Goal: Task Accomplishment & Management: Use online tool/utility

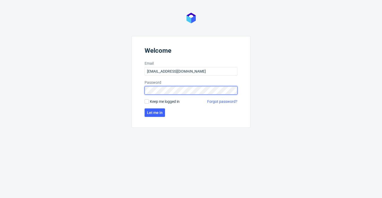
click at [155, 113] on button "Let me in" at bounding box center [154, 112] width 20 height 8
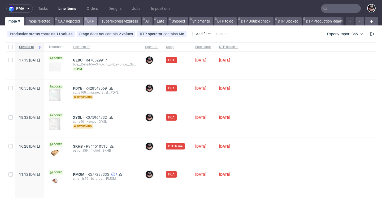
click at [92, 22] on link "DTP" at bounding box center [90, 21] width 13 height 8
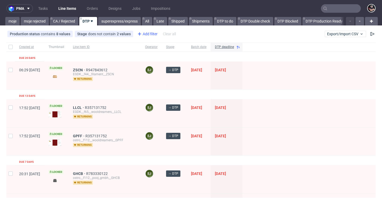
click at [142, 36] on div "Add filter" at bounding box center [146, 34] width 23 height 8
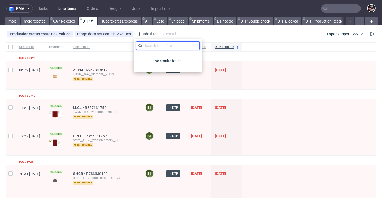
click at [153, 43] on input "text" at bounding box center [168, 45] width 64 height 8
click at [150, 36] on div "Add filter" at bounding box center [146, 34] width 23 height 8
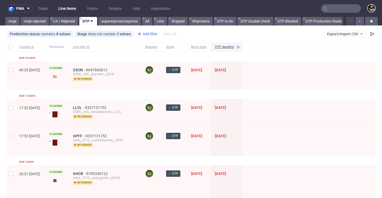
click at [152, 35] on div "Add filter" at bounding box center [146, 34] width 23 height 8
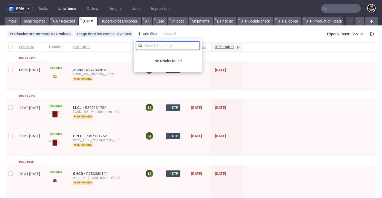
click at [158, 45] on input "text" at bounding box center [168, 45] width 64 height 8
click at [187, 33] on div "Production status contains 8 values not_defined, Waiting for DTP, Waiting for D…" at bounding box center [191, 34] width 382 height 13
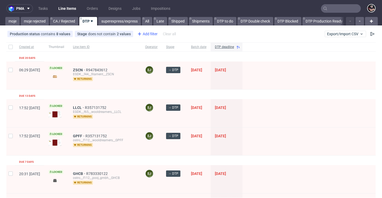
click at [144, 34] on div "Add filter" at bounding box center [146, 34] width 23 height 8
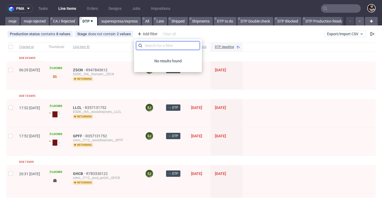
click at [157, 45] on input "text" at bounding box center [168, 45] width 64 height 8
click at [12, 22] on link "moje" at bounding box center [12, 21] width 14 height 8
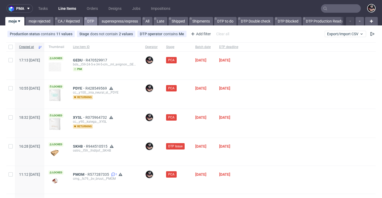
click at [85, 25] on link "DTP" at bounding box center [90, 21] width 13 height 8
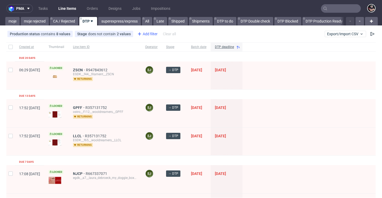
click at [149, 34] on div "Add filter" at bounding box center [146, 34] width 23 height 8
click at [148, 34] on div "Add filter" at bounding box center [146, 34] width 23 height 8
click at [160, 57] on div "No results found" at bounding box center [168, 61] width 64 height 18
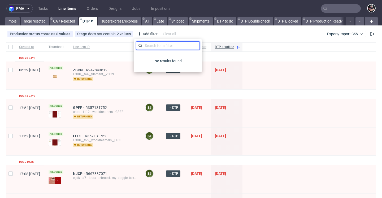
click at [164, 46] on input "text" at bounding box center [168, 45] width 64 height 8
click at [277, 80] on div at bounding box center [308, 75] width 133 height 28
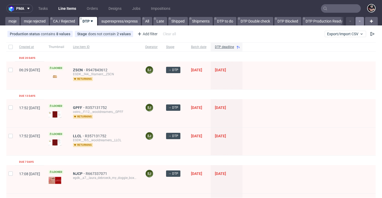
click at [357, 21] on button "button" at bounding box center [359, 21] width 8 height 8
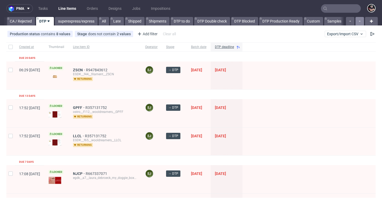
click at [357, 21] on button "button" at bounding box center [359, 21] width 8 height 8
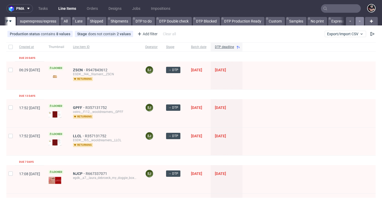
scroll to position [0, 83]
click at [143, 20] on link "DTP to do" at bounding box center [142, 21] width 23 height 8
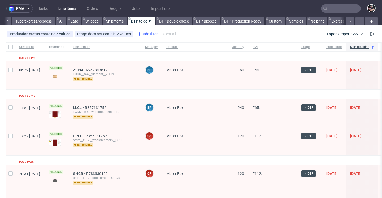
click at [150, 36] on div "Add filter" at bounding box center [146, 34] width 23 height 8
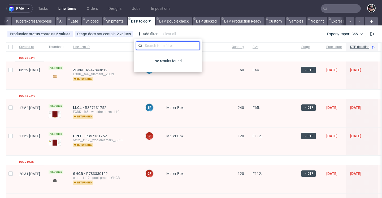
click at [153, 47] on input "text" at bounding box center [168, 45] width 64 height 8
type input "N"
click at [155, 59] on div "No results found" at bounding box center [168, 61] width 64 height 18
click at [64, 20] on link "All" at bounding box center [61, 21] width 10 height 8
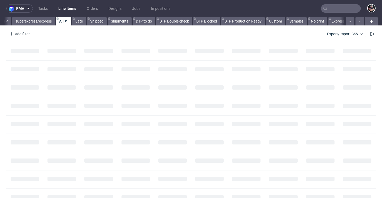
scroll to position [0, 79]
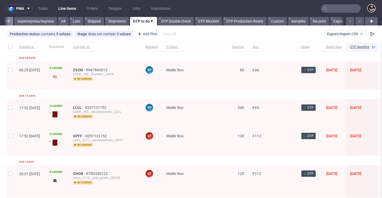
click at [11, 23] on link "DTP" at bounding box center [6, 21] width 13 height 8
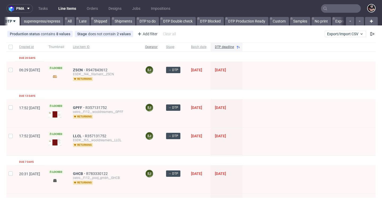
click at [157, 47] on span "Operator" at bounding box center [151, 47] width 12 height 5
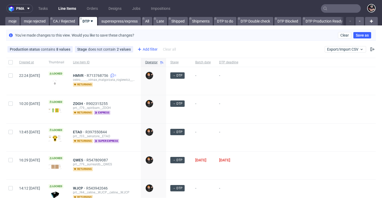
click at [142, 46] on div "Add filter" at bounding box center [146, 49] width 23 height 8
click at [145, 50] on div "Add filter" at bounding box center [146, 49] width 23 height 8
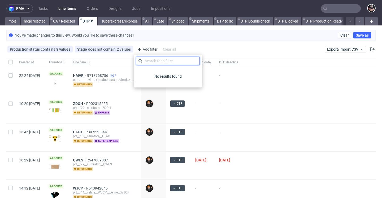
click at [169, 63] on input "text" at bounding box center [168, 61] width 64 height 8
type input "OPERATOR"
click at [207, 49] on div "Production status contains 8 values not_defined, Waiting for DTP, Waiting for D…" at bounding box center [191, 49] width 382 height 13
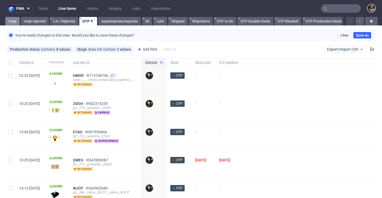
click at [18, 21] on link "moje" at bounding box center [12, 21] width 14 height 8
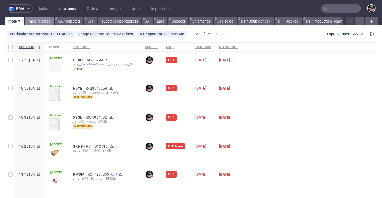
click at [41, 20] on link "moje rejected" at bounding box center [39, 21] width 28 height 8
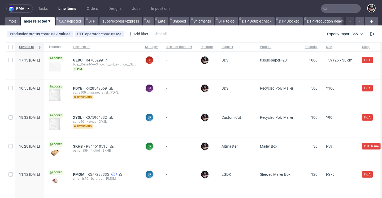
click at [65, 22] on link "CA / Rejected" at bounding box center [70, 21] width 28 height 8
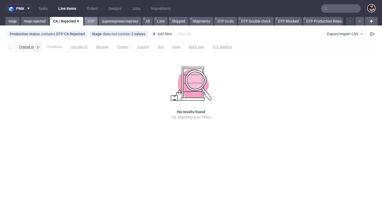
click at [93, 23] on link "DTP" at bounding box center [90, 21] width 13 height 8
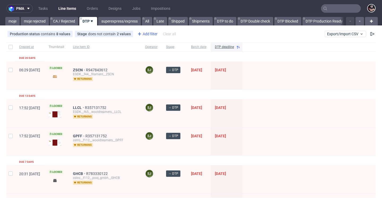
click at [144, 33] on div "Add filter" at bounding box center [146, 34] width 23 height 8
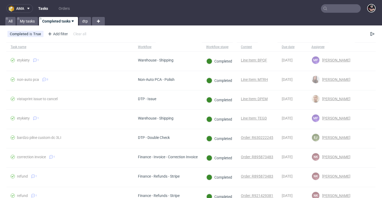
click at [29, 8] on use at bounding box center [28, 9] width 2 height 2
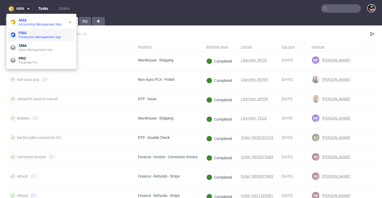
click at [31, 32] on span "PMA" at bounding box center [46, 33] width 54 height 4
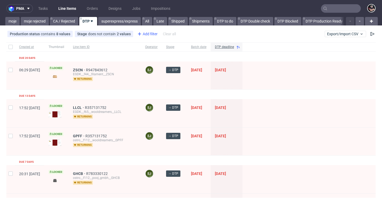
click at [146, 34] on div "Add filter" at bounding box center [146, 34] width 23 height 8
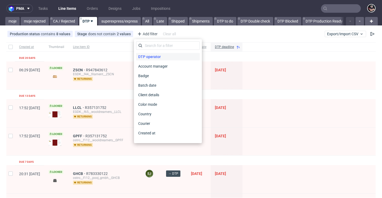
click at [152, 56] on span "DTP operator" at bounding box center [149, 56] width 27 height 7
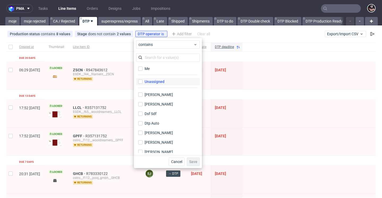
click at [158, 81] on div "Unassigned" at bounding box center [154, 81] width 20 height 5
click at [142, 81] on input "Unassigned" at bounding box center [140, 81] width 4 height 4
checkbox input "true"
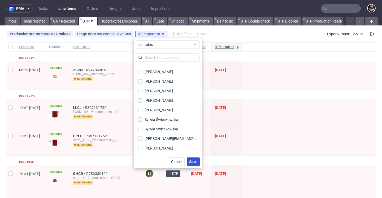
click at [192, 162] on span "Save" at bounding box center [193, 162] width 8 height 4
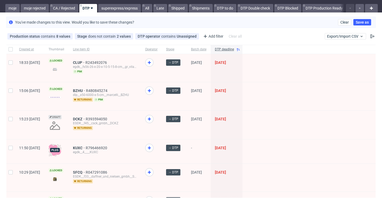
scroll to position [15, 0]
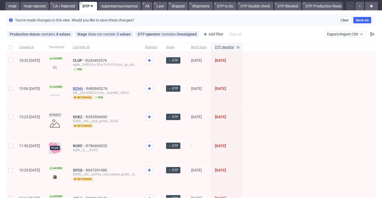
click at [86, 87] on span "BZHU" at bounding box center [79, 88] width 13 height 4
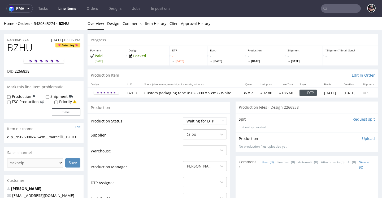
click at [63, 8] on link "Line Items" at bounding box center [67, 8] width 24 height 8
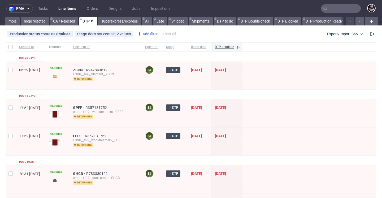
click at [144, 37] on div "Add filter" at bounding box center [146, 34] width 23 height 8
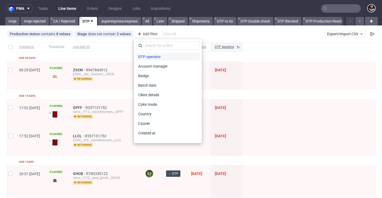
click at [147, 56] on span "DTP operator" at bounding box center [149, 56] width 27 height 7
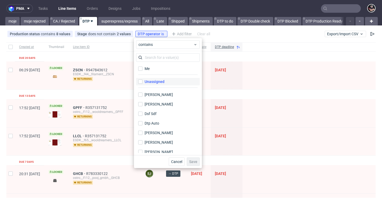
click at [150, 79] on label "Unassigned" at bounding box center [168, 81] width 64 height 7
click at [142, 79] on input "Unassigned" at bounding box center [140, 81] width 4 height 4
checkbox input "true"
click at [192, 161] on span "Save" at bounding box center [193, 162] width 8 height 4
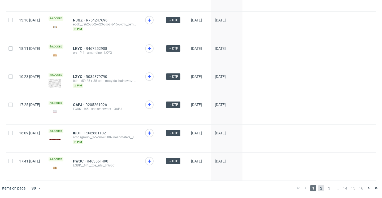
click at [318, 189] on span "2" at bounding box center [321, 188] width 6 height 6
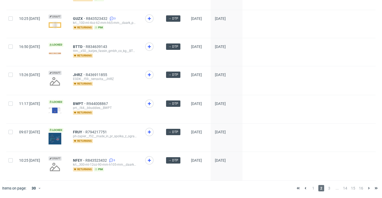
scroll to position [757, 0]
click at [326, 189] on span "3" at bounding box center [329, 188] width 6 height 6
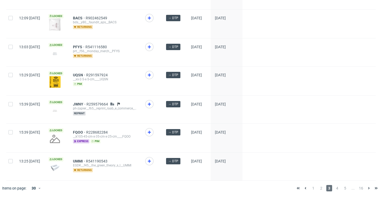
scroll to position [759, 0]
click at [334, 188] on span "4" at bounding box center [337, 188] width 6 height 6
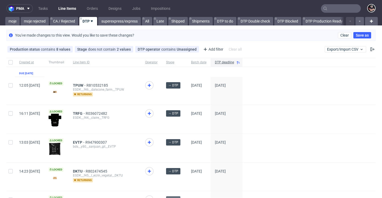
scroll to position [128, 0]
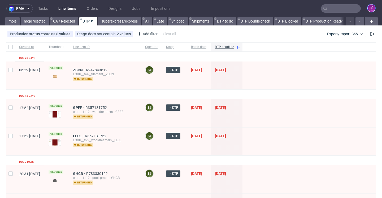
click at [369, 8] on figcaption "SŚ" at bounding box center [370, 8] width 7 height 7
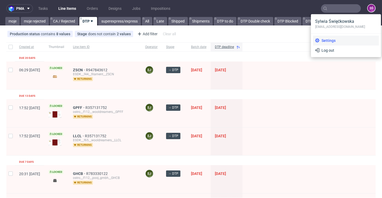
click at [323, 40] on span "Settings" at bounding box center [347, 40] width 57 height 5
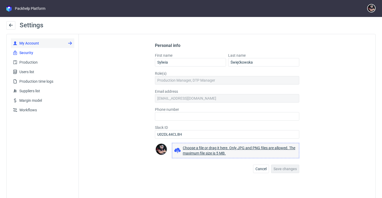
click at [33, 55] on link "Security" at bounding box center [42, 53] width 63 height 10
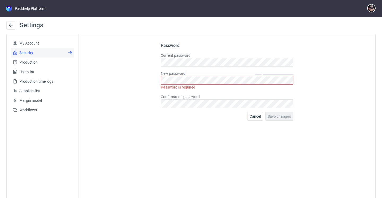
click at [14, 7] on link "Packhelp Platform" at bounding box center [25, 9] width 39 height 6
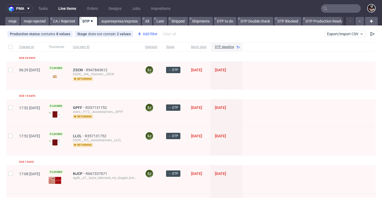
click at [145, 34] on div "Add filter" at bounding box center [146, 34] width 23 height 8
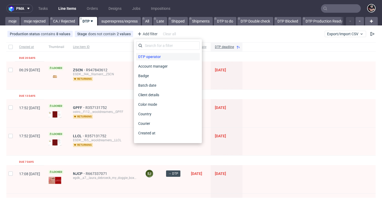
click at [146, 56] on span "DTP operator" at bounding box center [149, 56] width 27 height 7
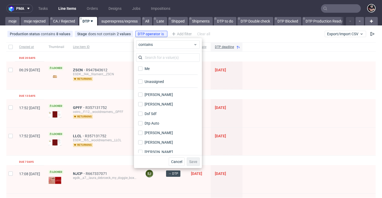
click at [150, 77] on div "Unassigned" at bounding box center [168, 83] width 64 height 13
click at [150, 80] on div "Unassigned" at bounding box center [154, 81] width 20 height 5
click at [142, 80] on input "Unassigned" at bounding box center [140, 81] width 4 height 4
checkbox input "true"
click at [193, 163] on span "Save" at bounding box center [193, 162] width 8 height 4
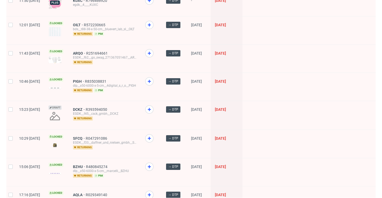
scroll to position [98, 0]
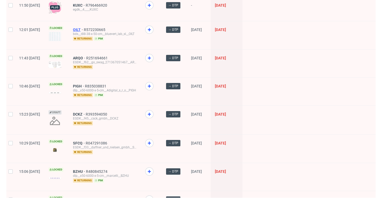
click at [84, 29] on span "OILT" at bounding box center [78, 30] width 11 height 4
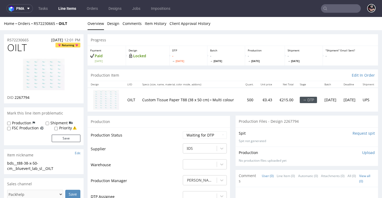
click at [17, 47] on span "OILT" at bounding box center [17, 47] width 20 height 11
copy span "OILT"
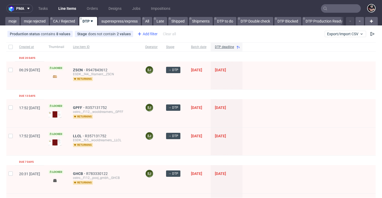
click at [150, 37] on div "Add filter" at bounding box center [146, 34] width 23 height 8
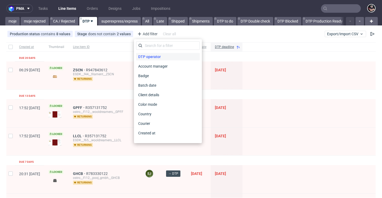
click at [143, 56] on span "DTP operator" at bounding box center [149, 56] width 27 height 7
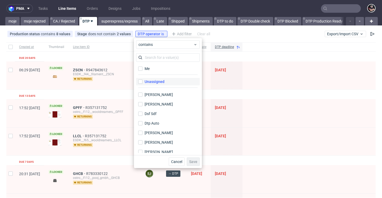
click at [153, 83] on div "Unassigned" at bounding box center [154, 81] width 20 height 5
click at [142, 83] on input "Unassigned" at bounding box center [140, 81] width 4 height 4
checkbox input "true"
click at [192, 161] on span "Save" at bounding box center [193, 162] width 8 height 4
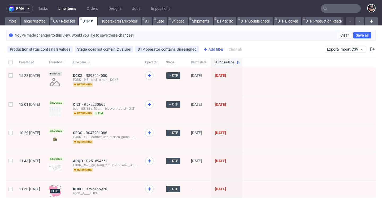
click at [206, 50] on div "Add filter" at bounding box center [212, 49] width 23 height 8
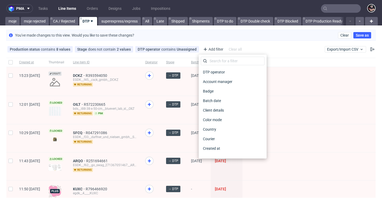
click at [243, 44] on div "Production status contains 8 values Not Defined, Waiting for DTP, Waiting for D…" at bounding box center [191, 49] width 382 height 13
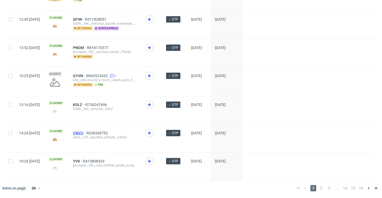
click at [86, 132] on span "CWZU" at bounding box center [80, 133] width 14 height 4
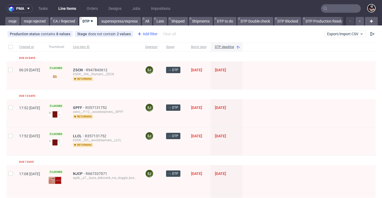
click at [149, 36] on div "Add filter" at bounding box center [146, 34] width 23 height 8
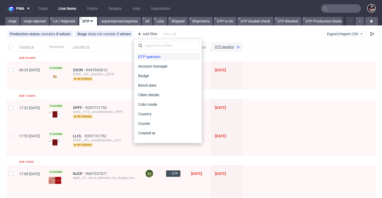
click at [147, 58] on span "DTP operator" at bounding box center [149, 56] width 27 height 7
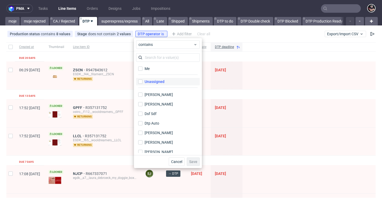
click at [155, 82] on div "Unassigned" at bounding box center [154, 81] width 20 height 5
click at [142, 82] on input "Unassigned" at bounding box center [140, 81] width 4 height 4
checkbox input "true"
click at [193, 162] on span "Save" at bounding box center [193, 162] width 8 height 4
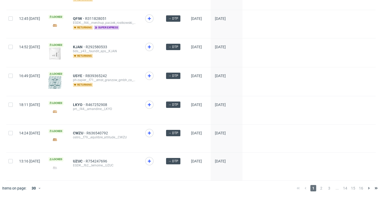
scroll to position [743, 0]
click at [86, 45] on span "KJAN" at bounding box center [79, 47] width 13 height 4
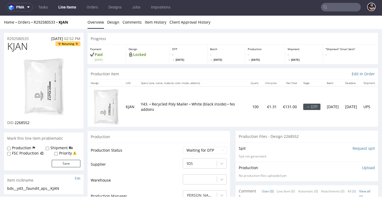
click at [15, 47] on span "KJAN" at bounding box center [17, 46] width 21 height 11
